Goal: Task Accomplishment & Management: Manage account settings

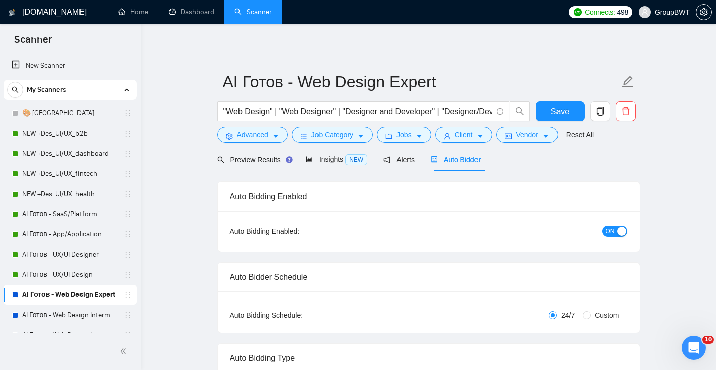
scroll to position [181, 0]
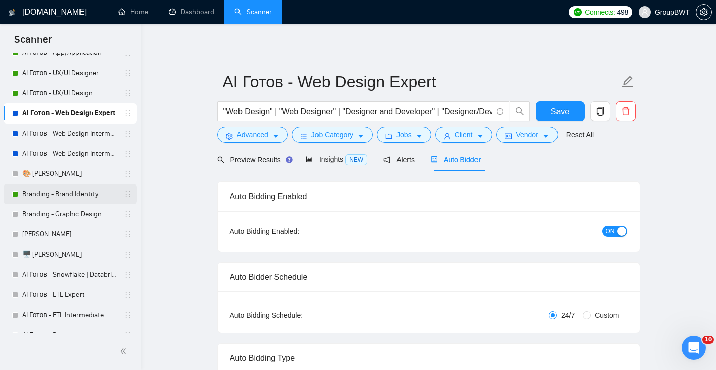
click at [72, 198] on link "Branding - Brand Identity" at bounding box center [70, 194] width 96 height 20
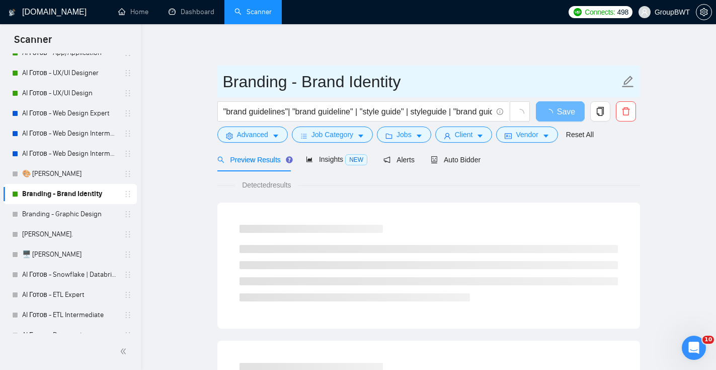
drag, startPoint x: 401, startPoint y: 85, endPoint x: 206, endPoint y: 85, distance: 194.3
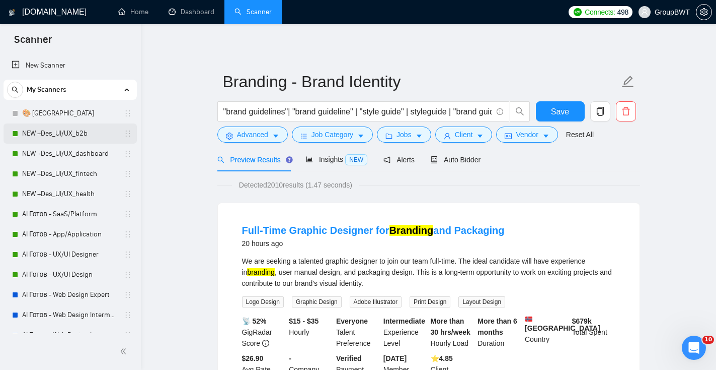
click at [83, 129] on link "NEW +Des_UI/UX_b2b" at bounding box center [70, 133] width 96 height 20
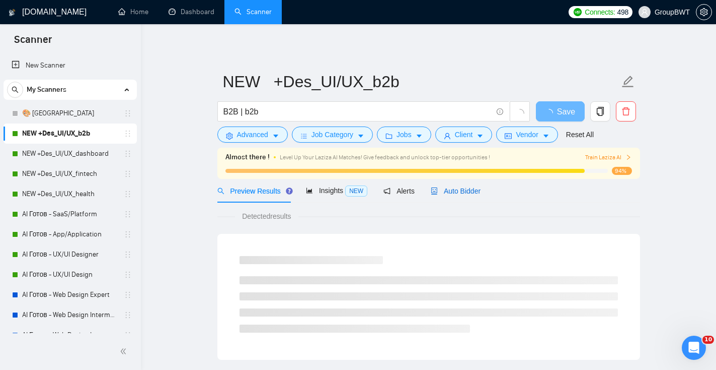
click at [472, 192] on span "Auto Bidder" at bounding box center [456, 191] width 50 height 8
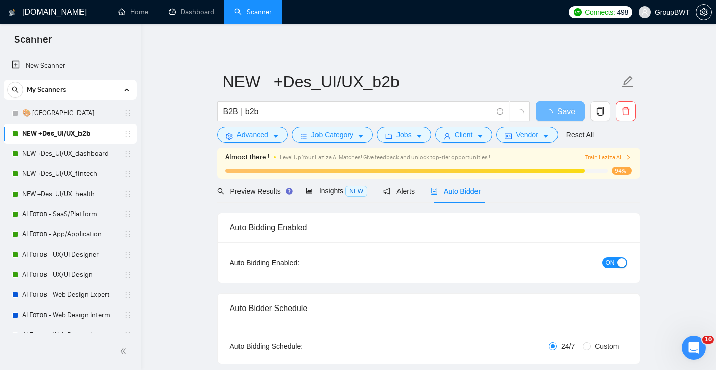
click at [621, 263] on div "button" at bounding box center [622, 262] width 9 height 9
click at [549, 113] on button "Save" at bounding box center [560, 111] width 49 height 20
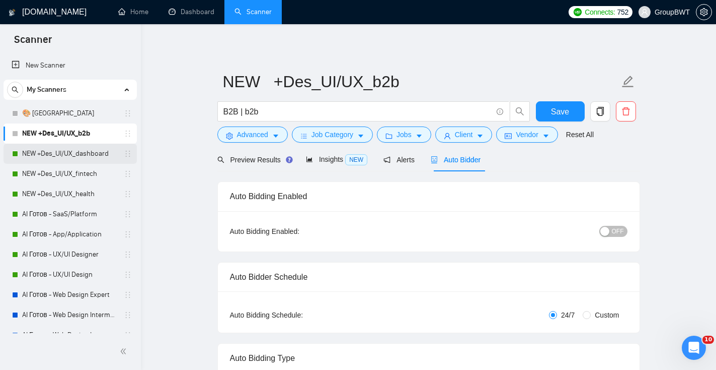
click at [82, 160] on link "NEW +Des_UI/UX_dashboard" at bounding box center [70, 153] width 96 height 20
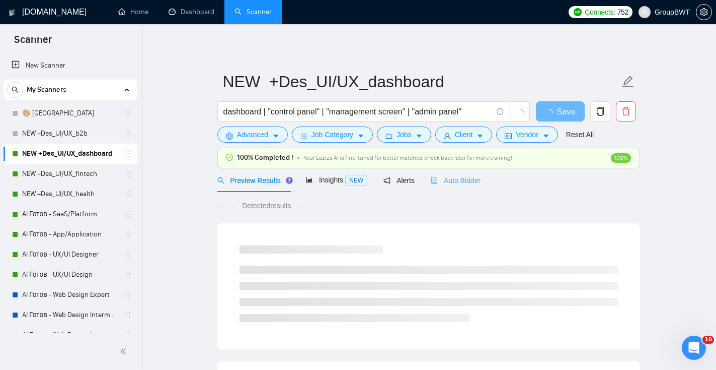
click at [480, 185] on div "Auto Bidder" at bounding box center [456, 180] width 50 height 24
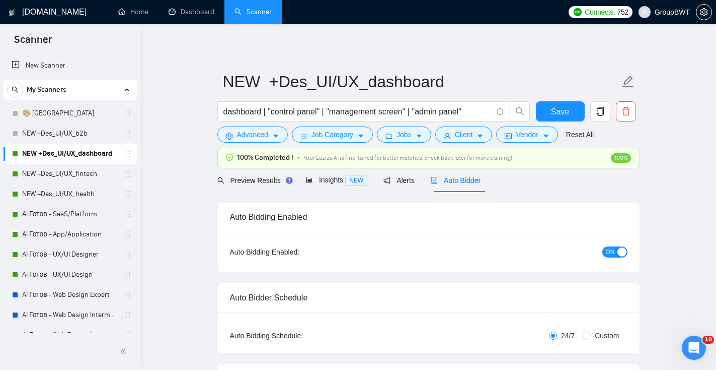
click at [625, 253] on div "button" at bounding box center [622, 251] width 9 height 9
click at [559, 103] on button "Save" at bounding box center [560, 111] width 49 height 20
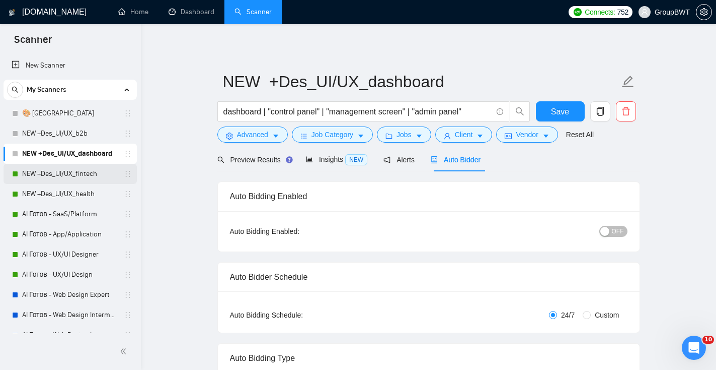
click at [97, 174] on link "NEW +Des_UI/UX_fintech" at bounding box center [70, 174] width 96 height 20
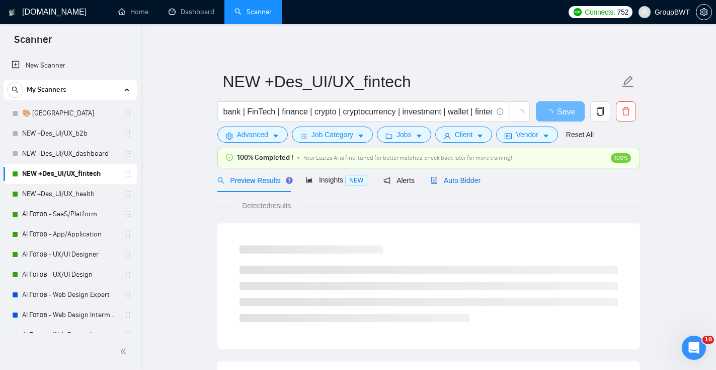
click at [469, 182] on span "Auto Bidder" at bounding box center [456, 180] width 50 height 8
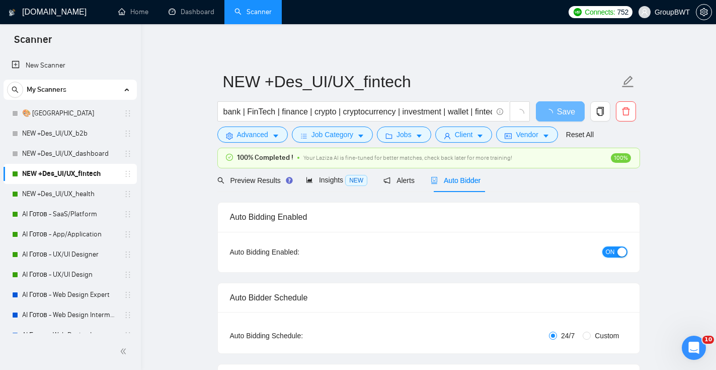
click at [620, 251] on div "button" at bounding box center [622, 251] width 9 height 9
click at [567, 108] on span "Save" at bounding box center [560, 111] width 18 height 13
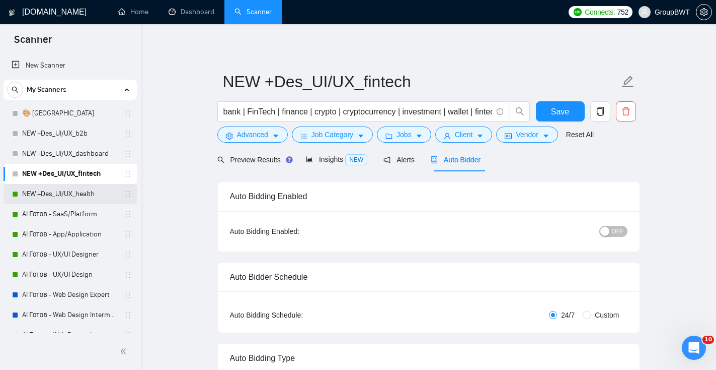
click at [77, 197] on link "NEW +Des_UI/UX_health" at bounding box center [70, 194] width 96 height 20
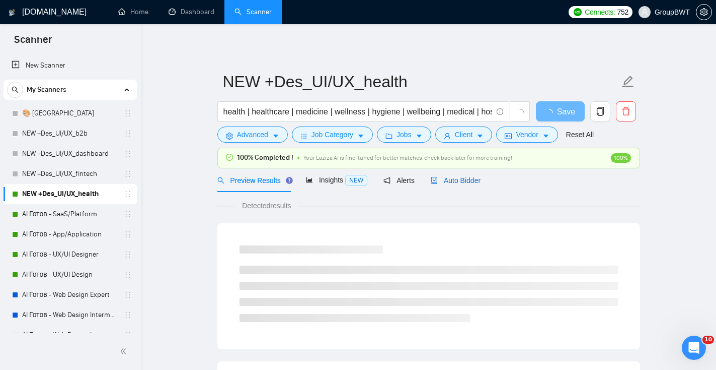
click at [481, 180] on span "Auto Bidder" at bounding box center [456, 180] width 50 height 8
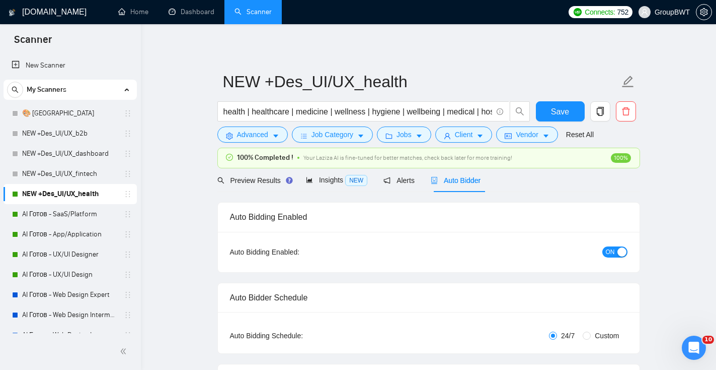
click at [618, 251] on div "button" at bounding box center [622, 251] width 9 height 9
click at [559, 111] on span "Save" at bounding box center [560, 111] width 18 height 13
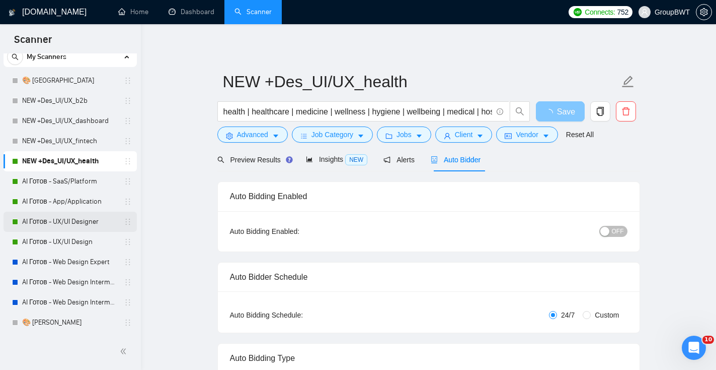
scroll to position [32, 0]
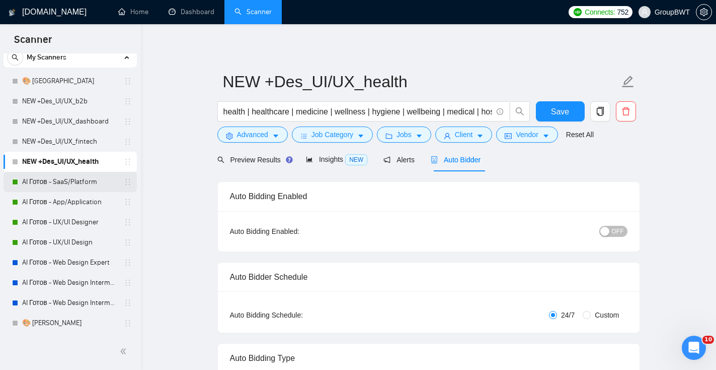
click at [102, 184] on link "AI Готов - SaaS/Platform" at bounding box center [70, 182] width 96 height 20
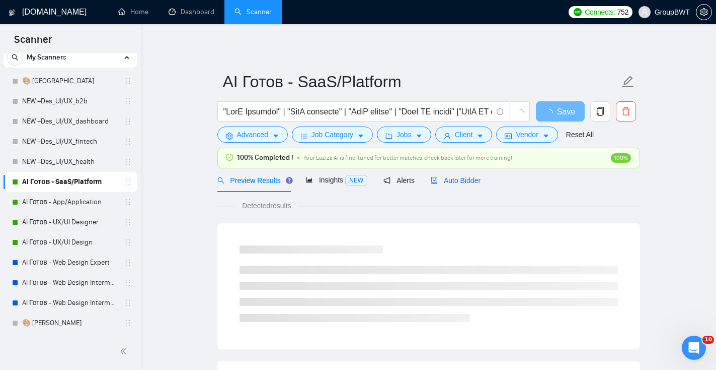
click at [461, 182] on span "Auto Bidder" at bounding box center [456, 180] width 50 height 8
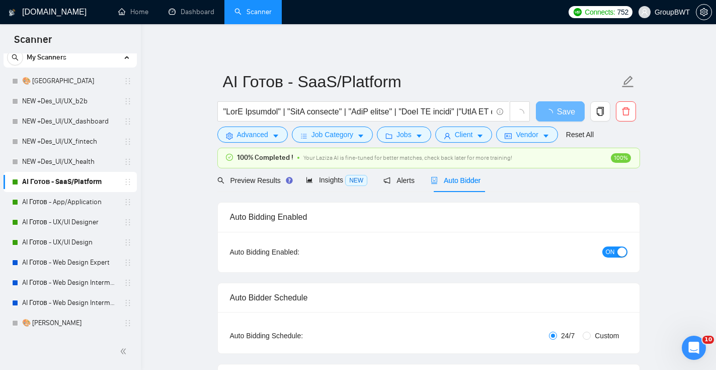
click at [622, 248] on div "button" at bounding box center [622, 251] width 9 height 9
click at [564, 114] on span "Save" at bounding box center [560, 111] width 18 height 13
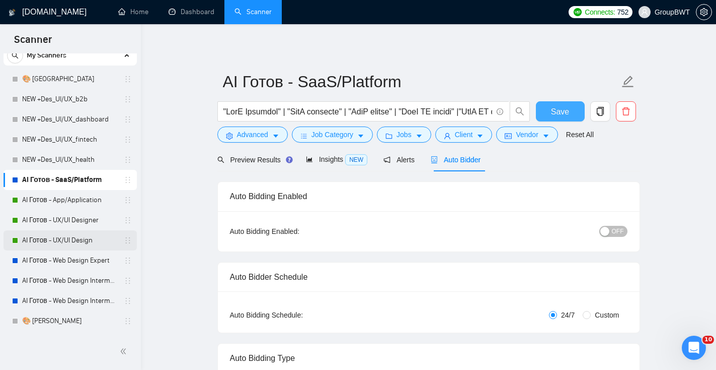
scroll to position [34, 0]
click at [86, 200] on link "AI Готов - App/Application" at bounding box center [70, 200] width 96 height 20
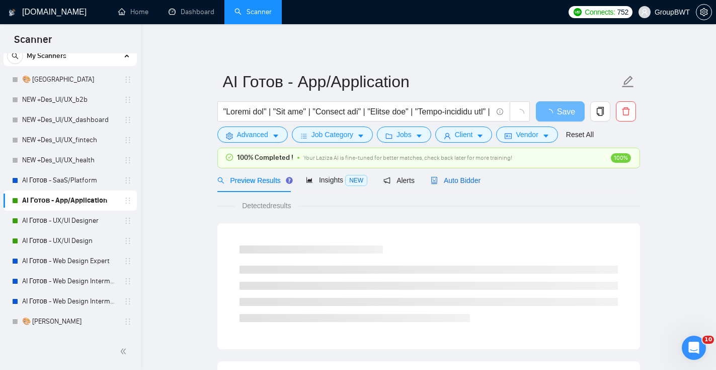
click at [475, 182] on span "Auto Bidder" at bounding box center [456, 180] width 50 height 8
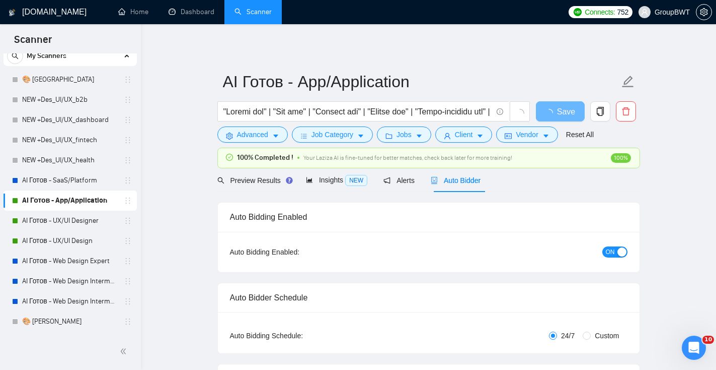
click at [616, 251] on button "ON" at bounding box center [615, 251] width 25 height 11
click at [568, 113] on span "Save" at bounding box center [560, 111] width 18 height 13
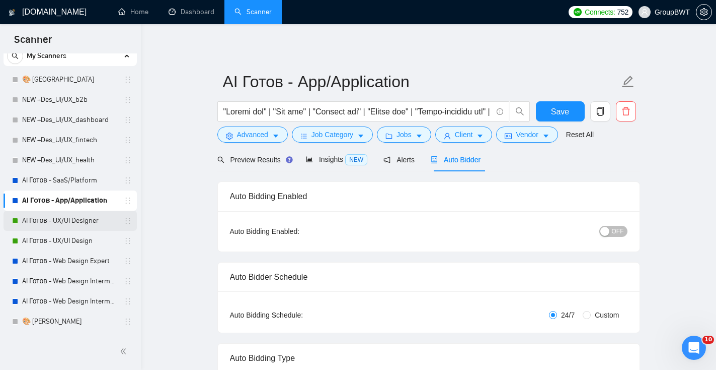
click at [76, 222] on link "AI Готов - UX/UI Designer" at bounding box center [70, 220] width 96 height 20
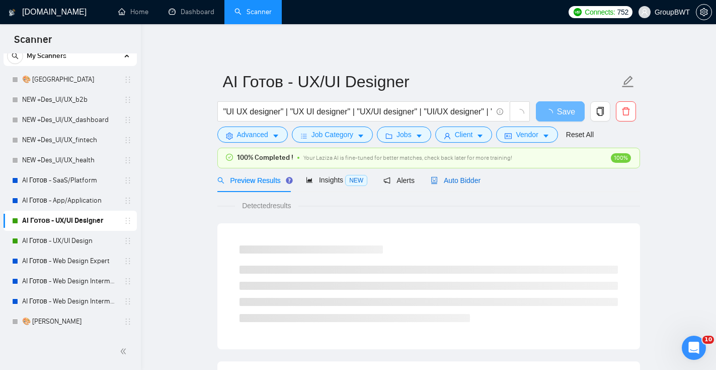
click at [470, 181] on span "Auto Bidder" at bounding box center [456, 180] width 50 height 8
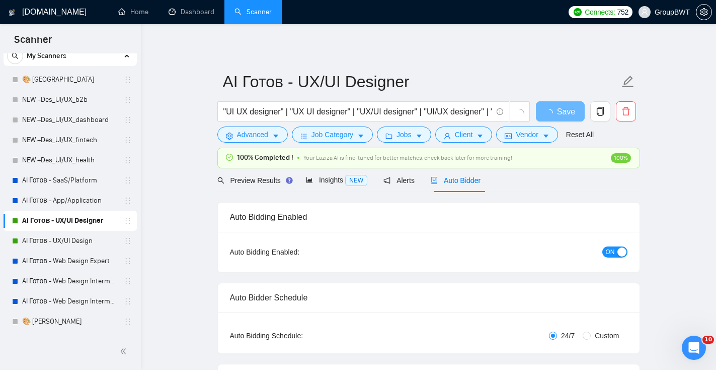
click at [622, 252] on div "button" at bounding box center [622, 251] width 9 height 9
click at [571, 118] on button "Save" at bounding box center [560, 111] width 49 height 20
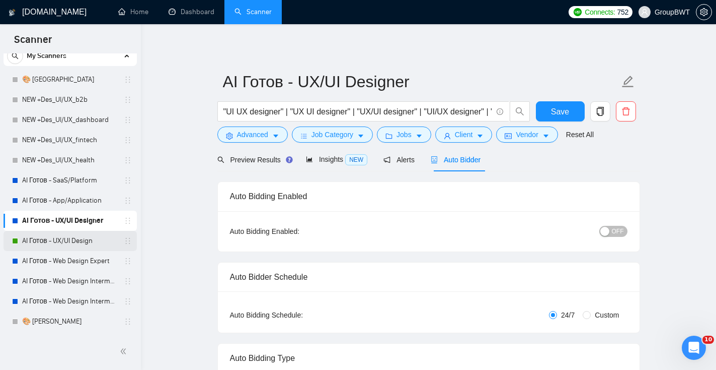
click at [89, 235] on link "AI Готов - UX/UI Design" at bounding box center [70, 241] width 96 height 20
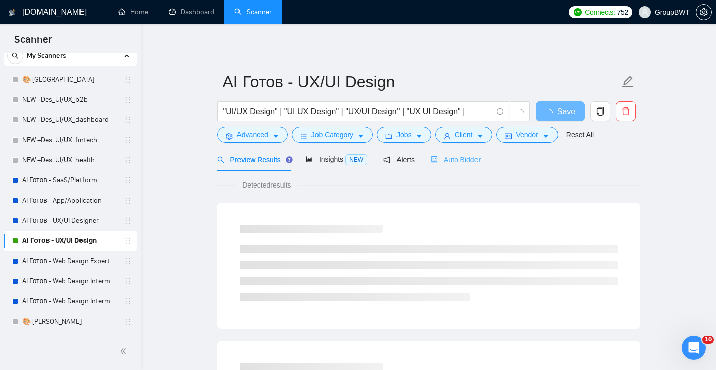
click at [468, 166] on div "Auto Bidder" at bounding box center [456, 160] width 50 height 24
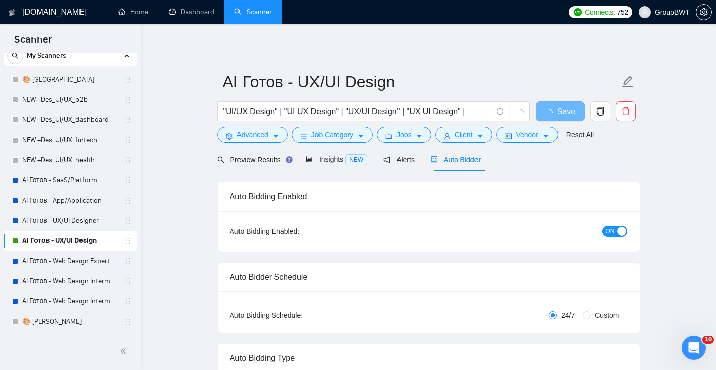
click at [618, 230] on div "button" at bounding box center [622, 231] width 9 height 9
click at [575, 109] on button "Save" at bounding box center [560, 111] width 49 height 20
